Goal: Find specific page/section: Find specific page/section

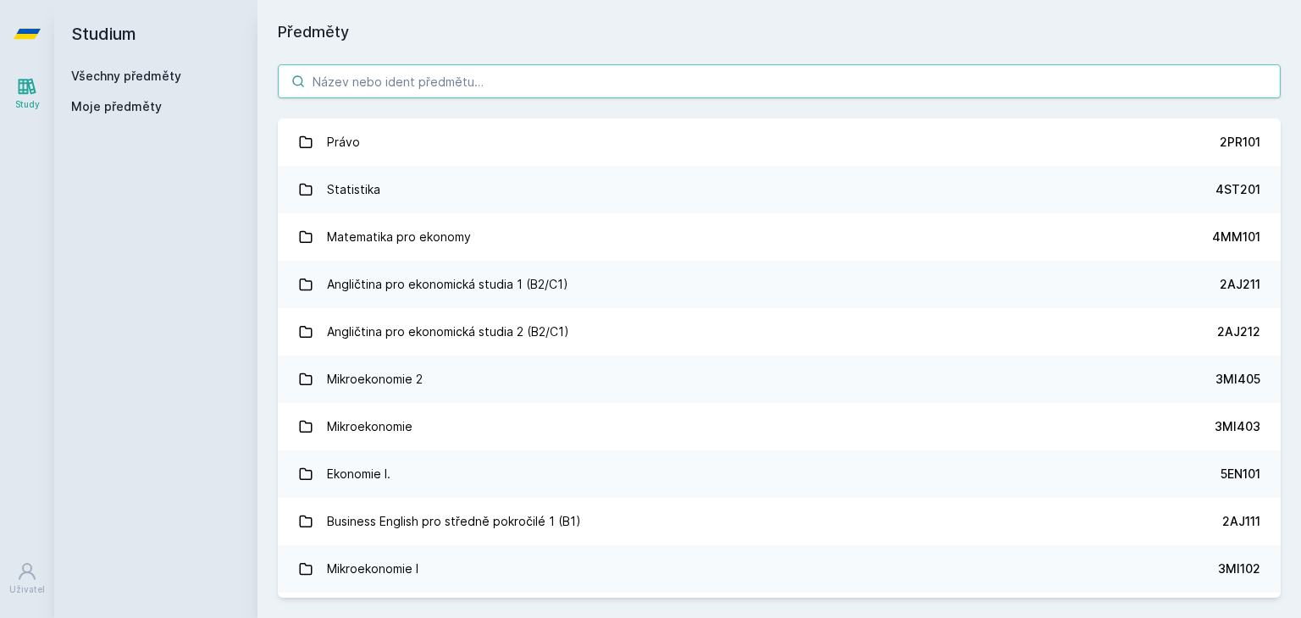
click at [417, 80] on input "search" at bounding box center [779, 81] width 1003 height 34
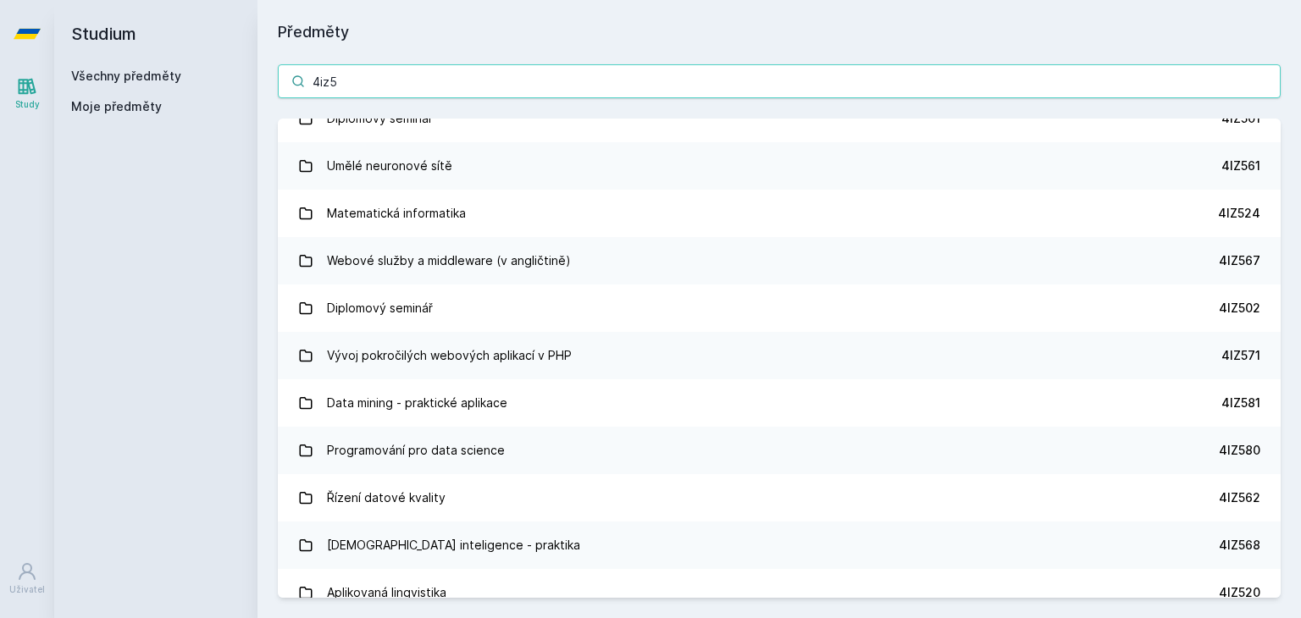
scroll to position [517, 0]
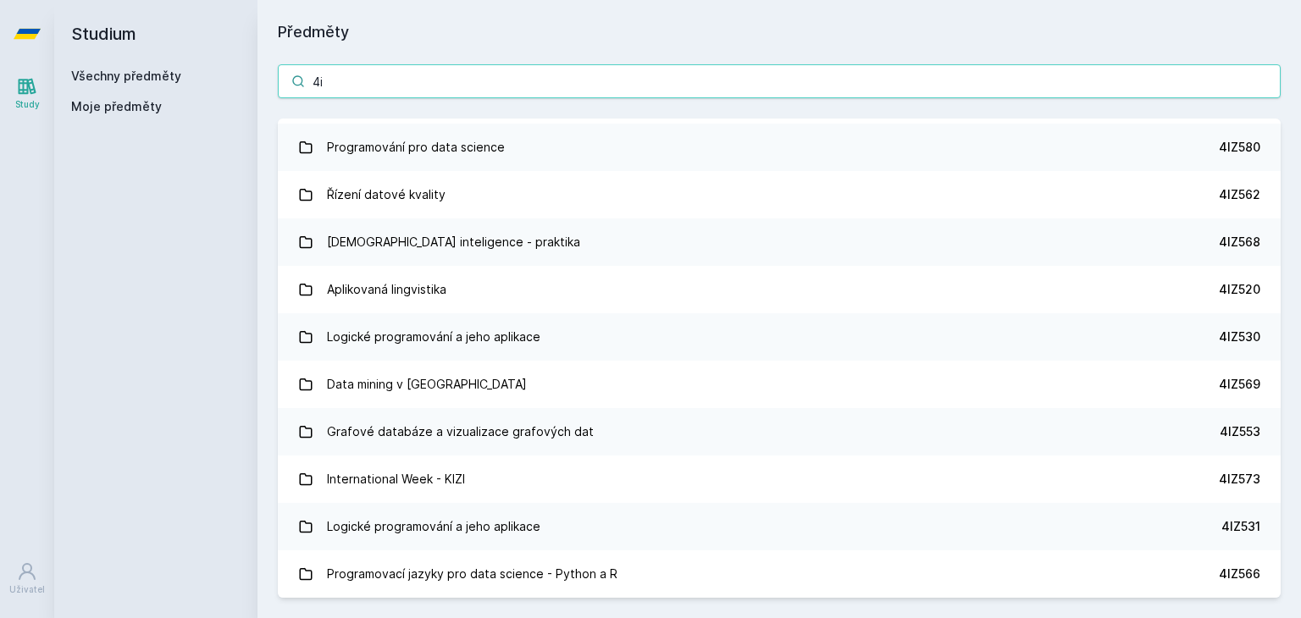
type input "4"
paste input "4IZ561"
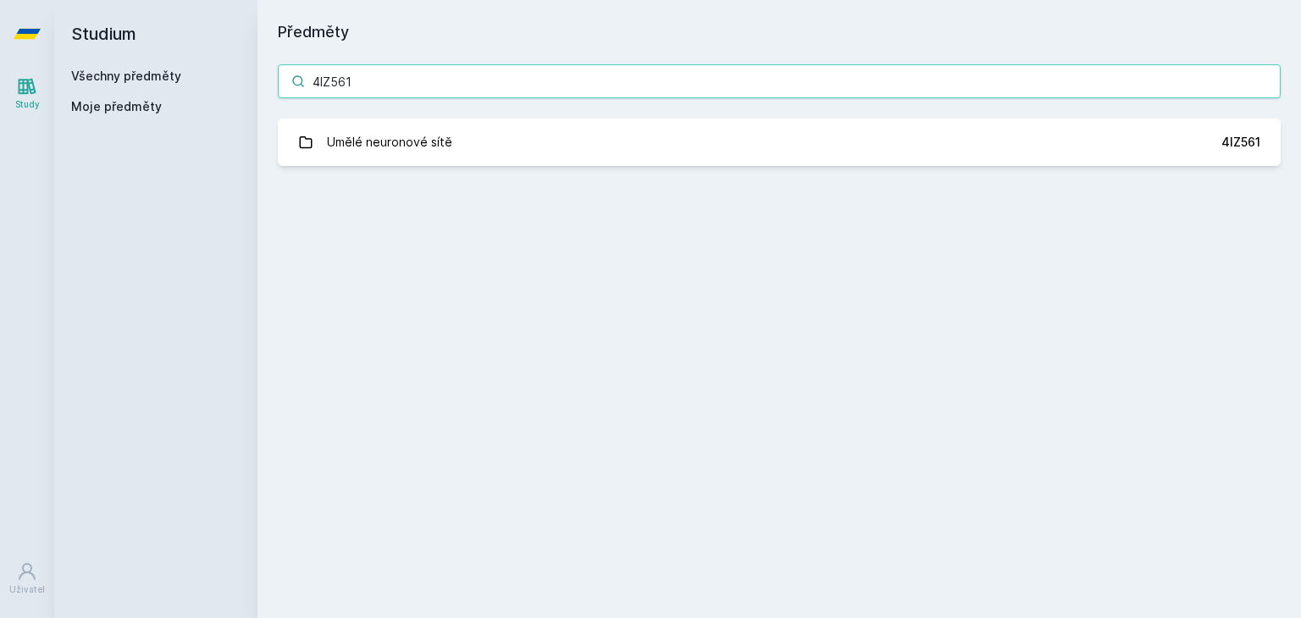
scroll to position [0, 0]
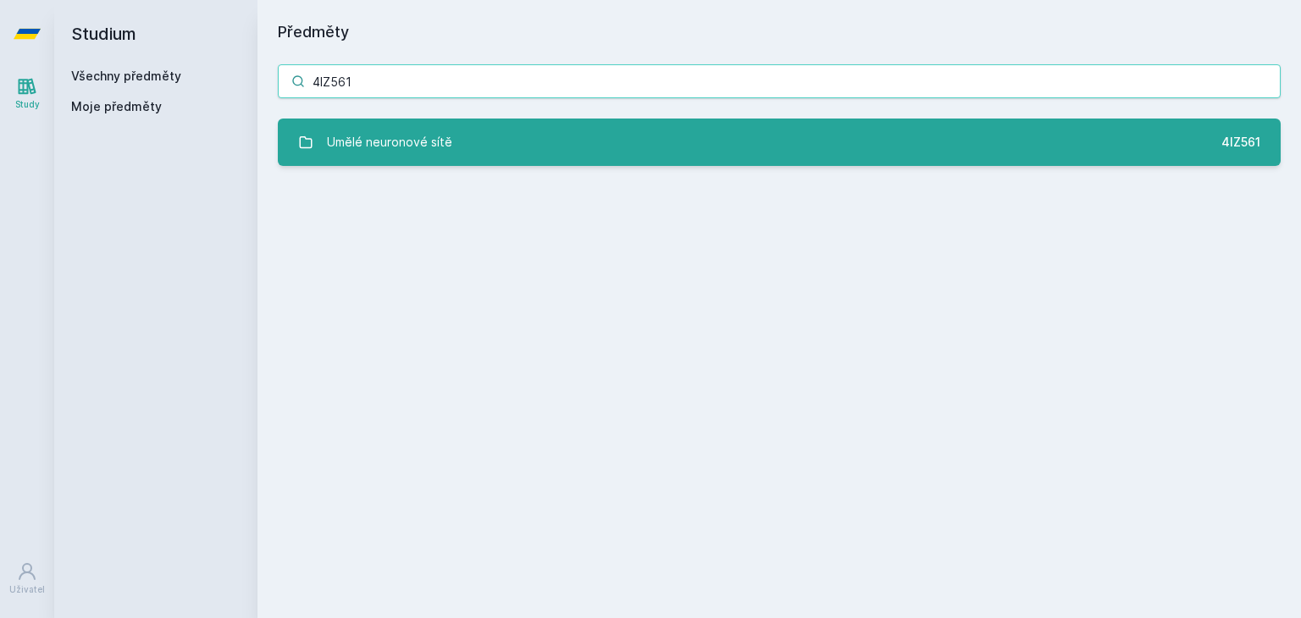
type input "4IZ561"
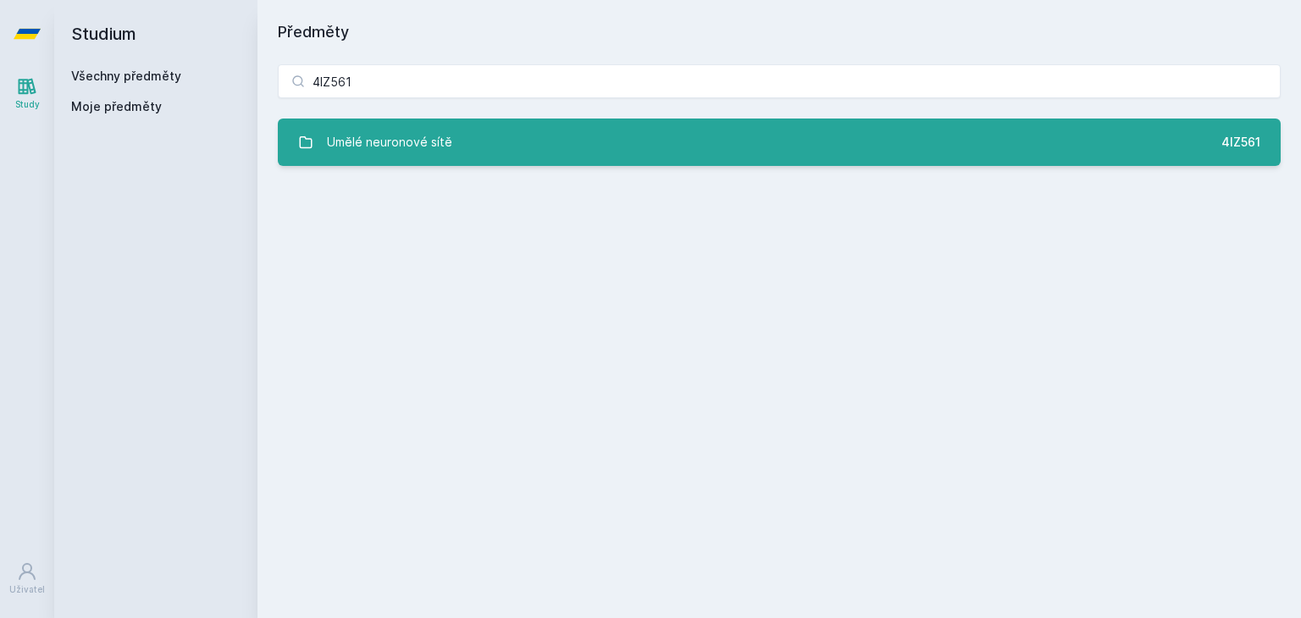
click at [435, 158] on div "Umělé neuronové sítě" at bounding box center [389, 142] width 125 height 34
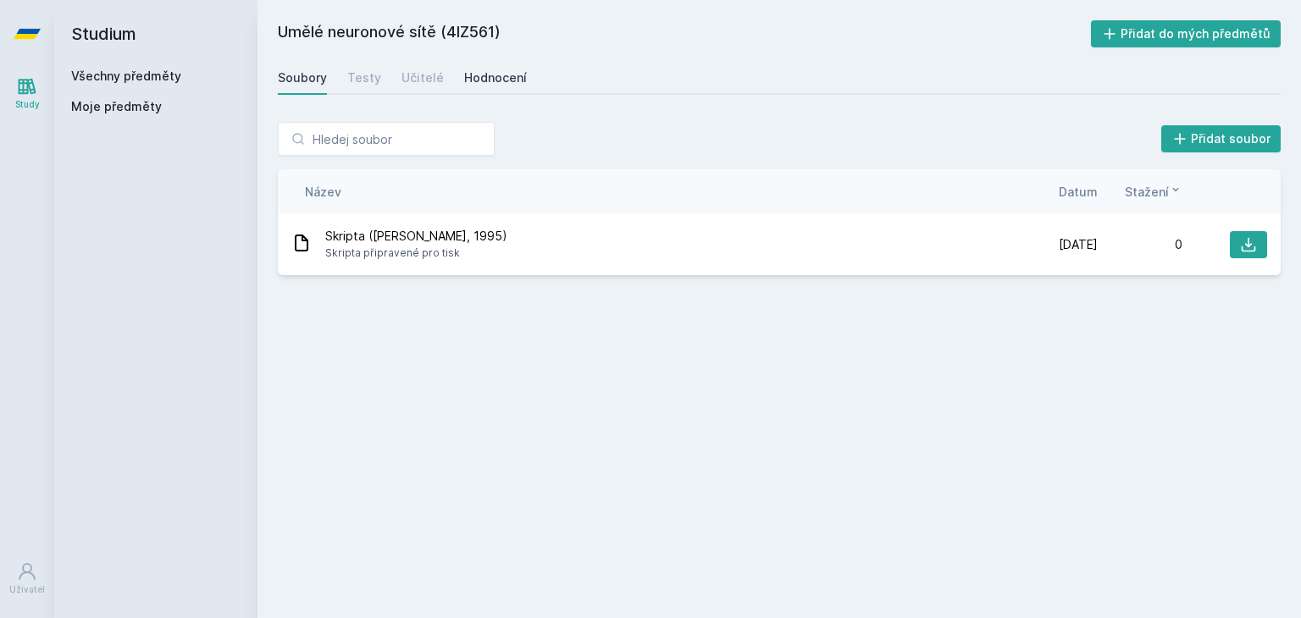
click at [481, 77] on div "Hodnocení" at bounding box center [495, 77] width 63 height 17
